Goal: Register for event/course

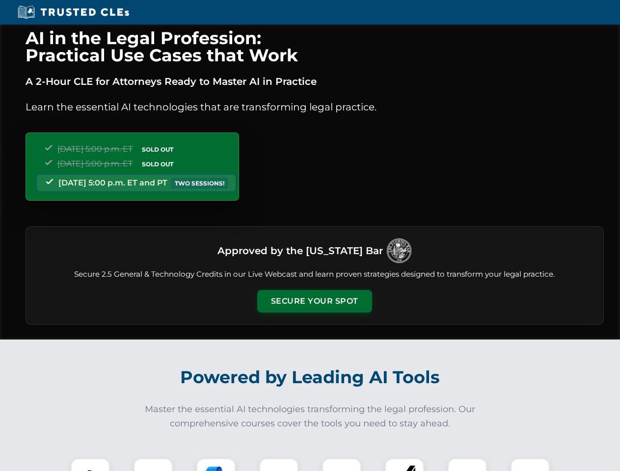
click at [314, 301] on button "Secure Your Spot" at bounding box center [314, 301] width 115 height 23
click at [90, 465] on img at bounding box center [90, 478] width 28 height 28
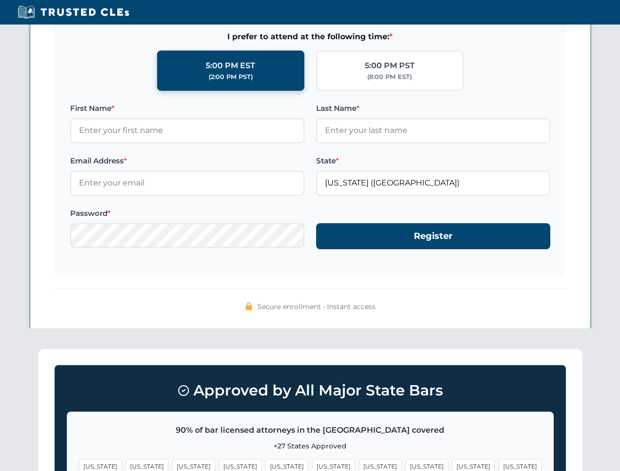
click at [359, 465] on span "[US_STATE]" at bounding box center [380, 466] width 43 height 14
click at [452, 465] on span "[US_STATE]" at bounding box center [473, 466] width 43 height 14
